Goal: Find specific page/section: Find specific page/section

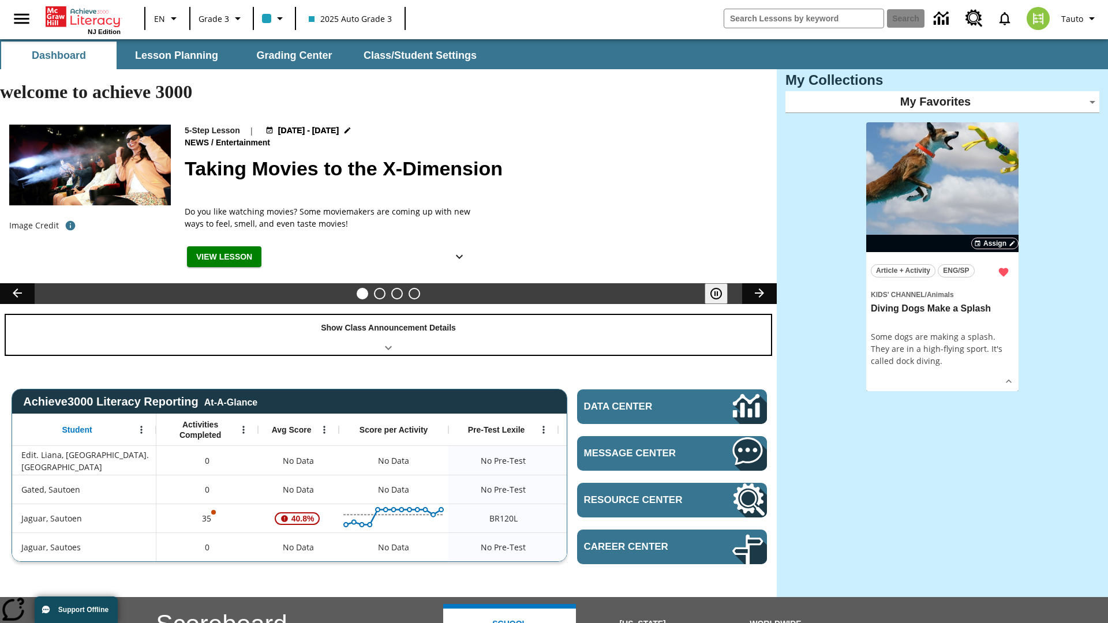
click at [388, 315] on div "Show Class Announcement Details" at bounding box center [388, 335] width 765 height 40
